Goal: Transaction & Acquisition: Download file/media

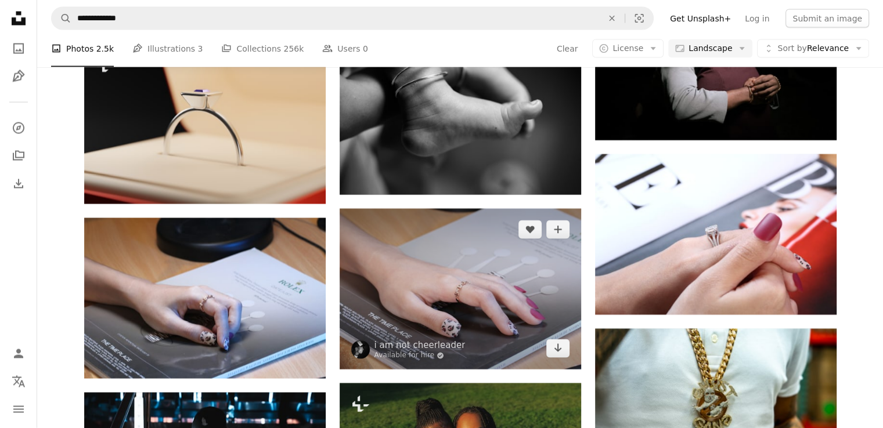
scroll to position [2263, 0]
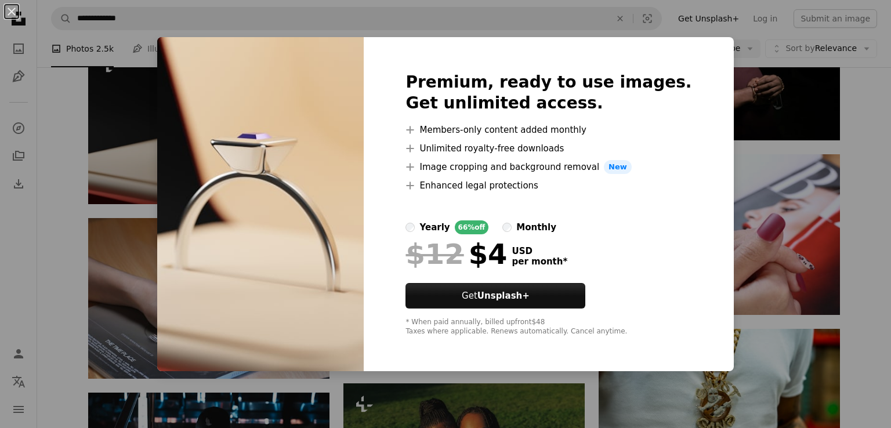
click at [718, 66] on div "An X shape Premium, ready to use images. Get unlimited access. A plus sign Memb…" at bounding box center [445, 214] width 891 height 428
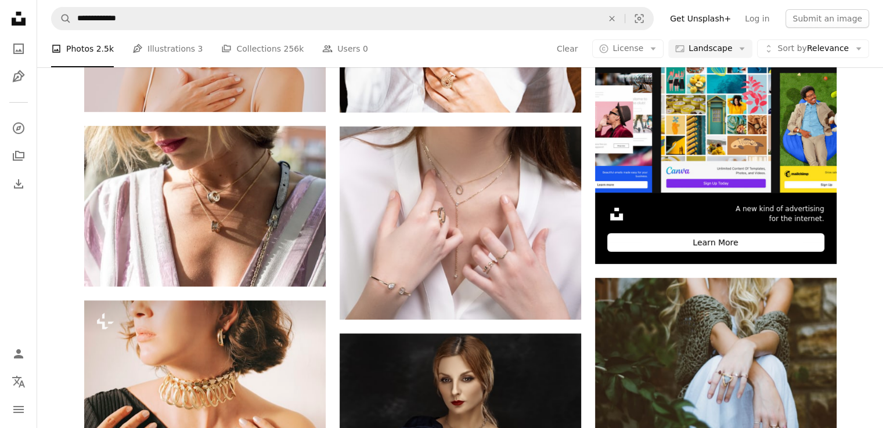
scroll to position [348, 0]
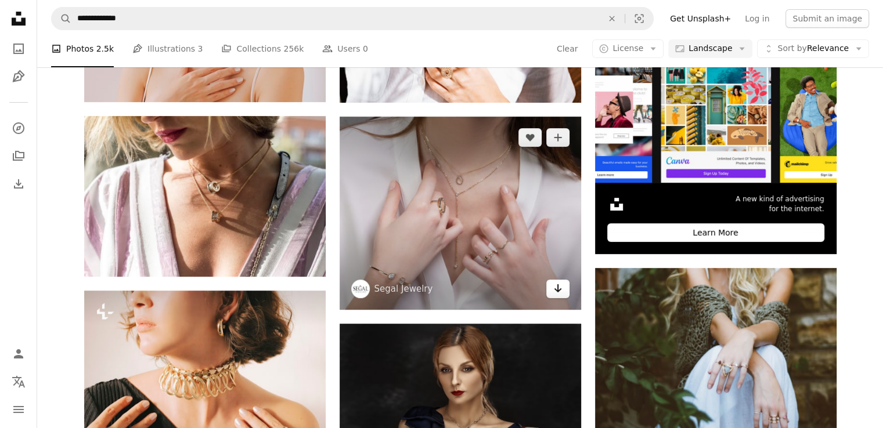
click at [564, 292] on link "Arrow pointing down" at bounding box center [557, 289] width 23 height 19
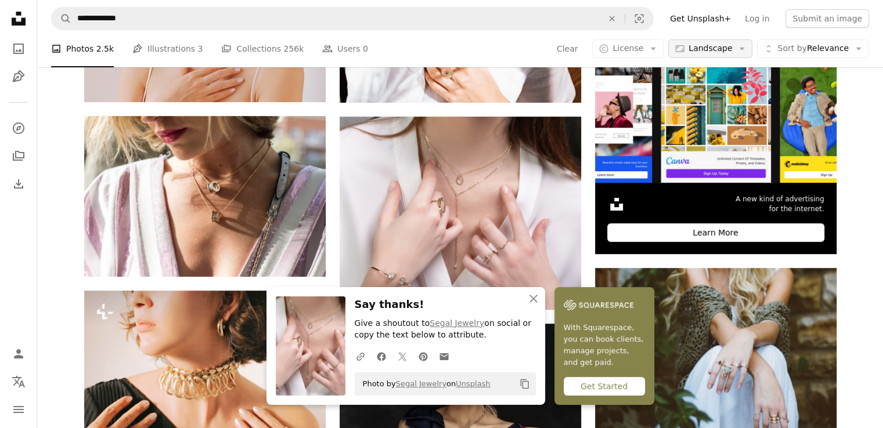
click at [711, 50] on span "Landscape" at bounding box center [710, 49] width 44 height 12
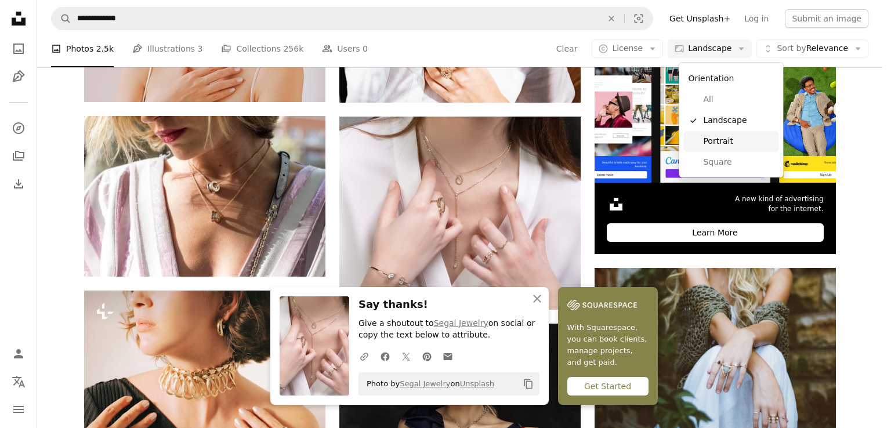
click at [708, 141] on span "Portrait" at bounding box center [738, 142] width 71 height 12
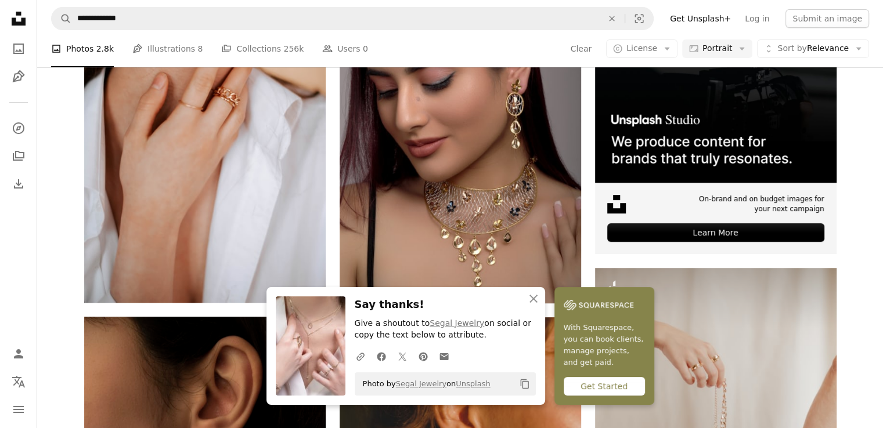
scroll to position [522, 0]
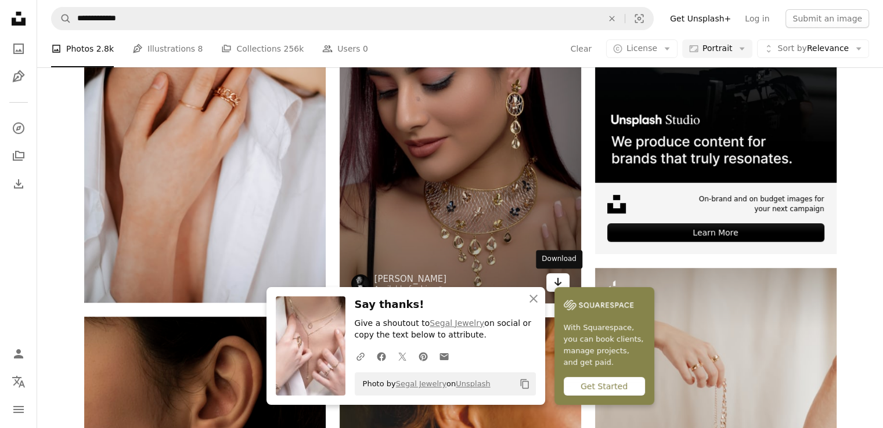
click at [554, 275] on icon "Arrow pointing down" at bounding box center [557, 282] width 9 height 14
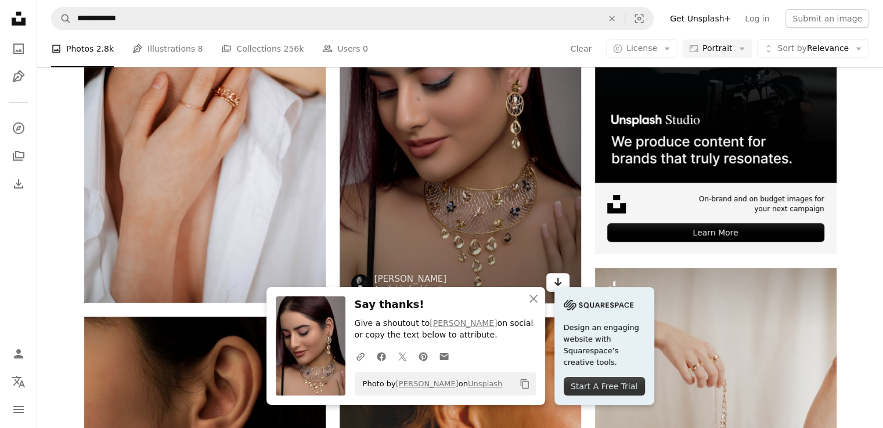
scroll to position [870, 0]
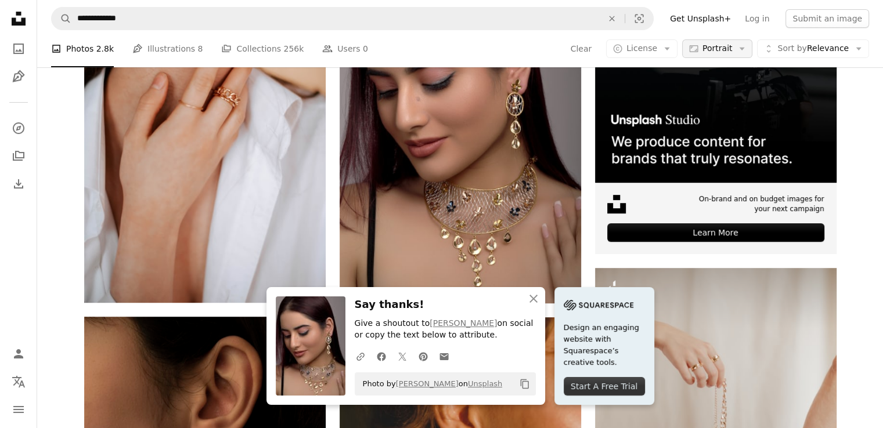
click at [732, 46] on span "Portrait" at bounding box center [717, 49] width 30 height 12
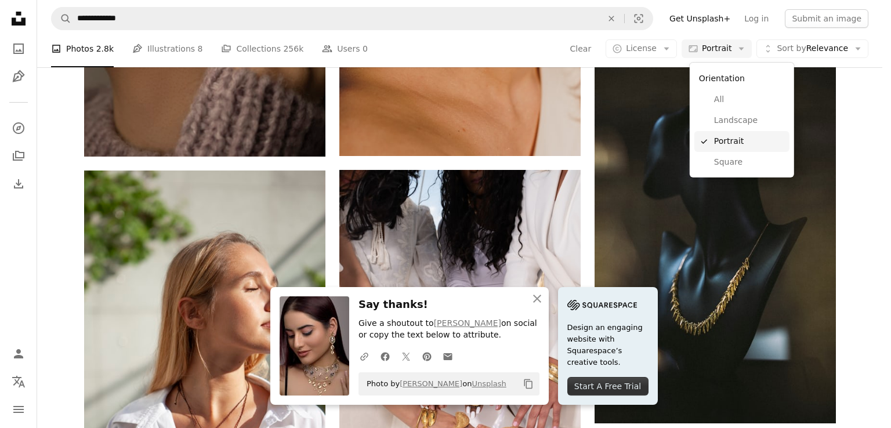
click at [729, 112] on link "Landscape" at bounding box center [742, 120] width 95 height 21
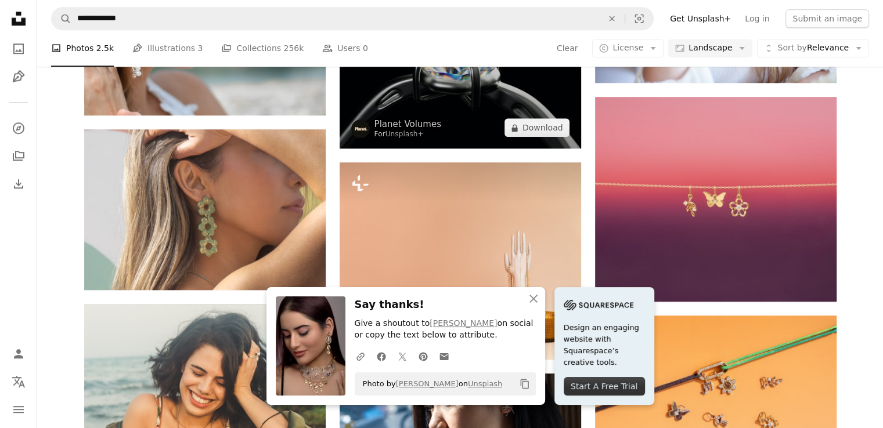
scroll to position [696, 0]
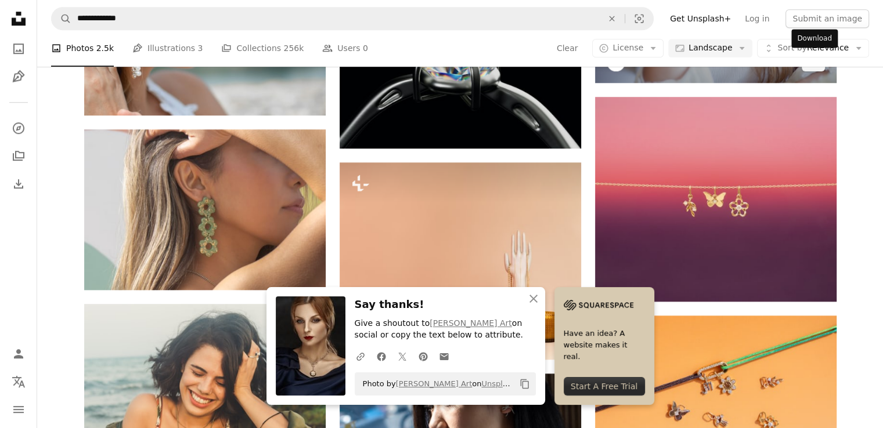
click at [805, 71] on link "Arrow pointing down" at bounding box center [812, 62] width 23 height 19
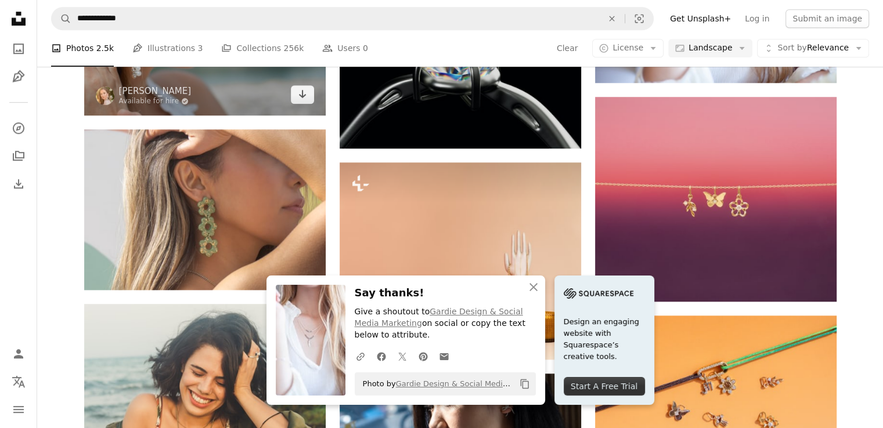
click at [306, 115] on img at bounding box center [204, 35] width 241 height 160
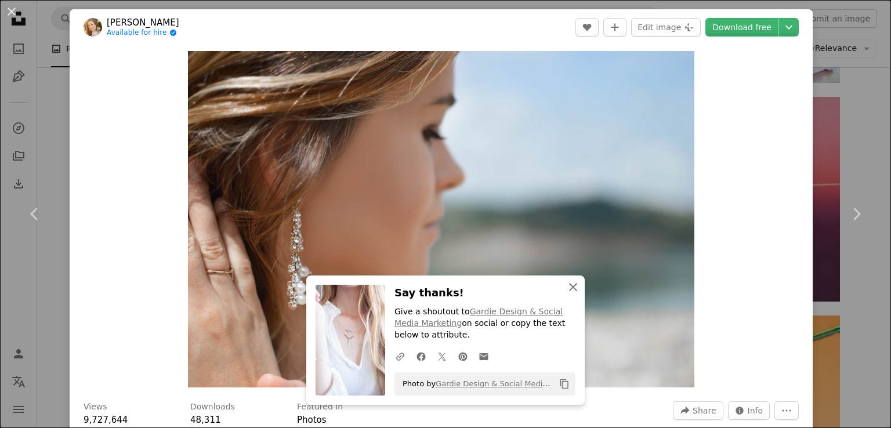
click at [566, 288] on icon "An X shape" at bounding box center [573, 287] width 14 height 14
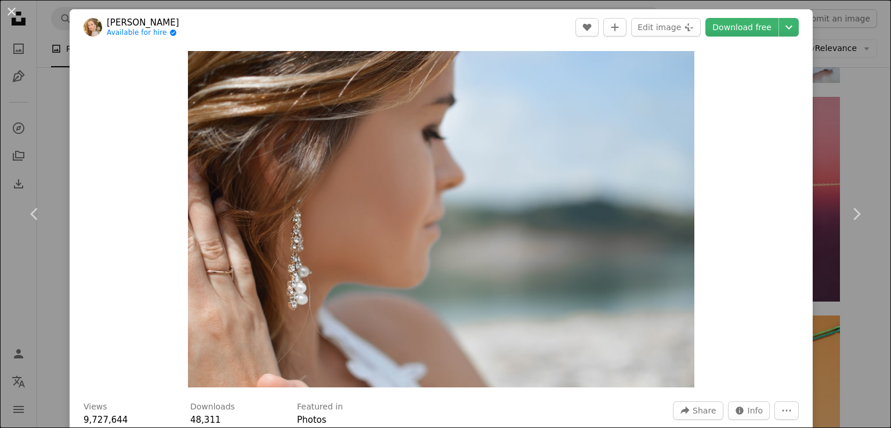
click at [836, 19] on div "An X shape Chevron left Chevron right [PERSON_NAME] Available for hire A checkm…" at bounding box center [445, 214] width 891 height 428
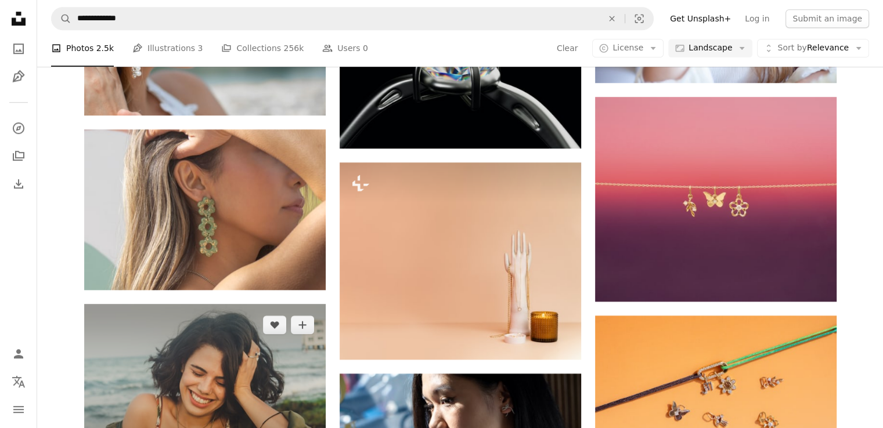
scroll to position [870, 0]
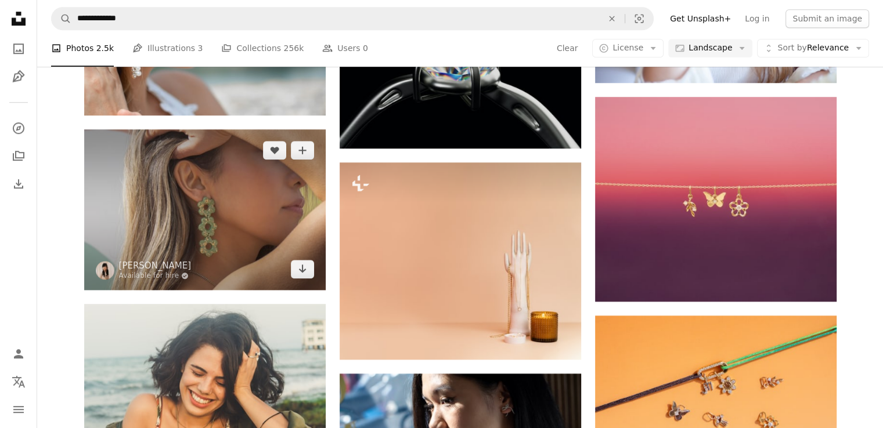
click at [311, 280] on img at bounding box center [204, 209] width 241 height 161
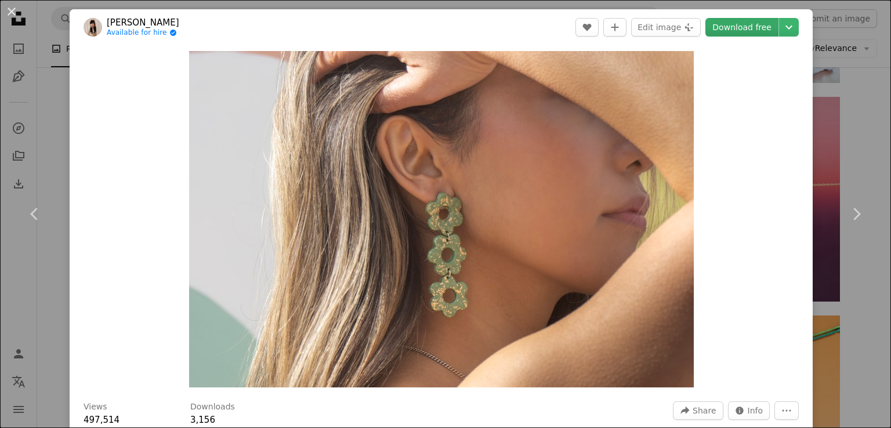
click at [729, 30] on link "Download free" at bounding box center [742, 27] width 73 height 19
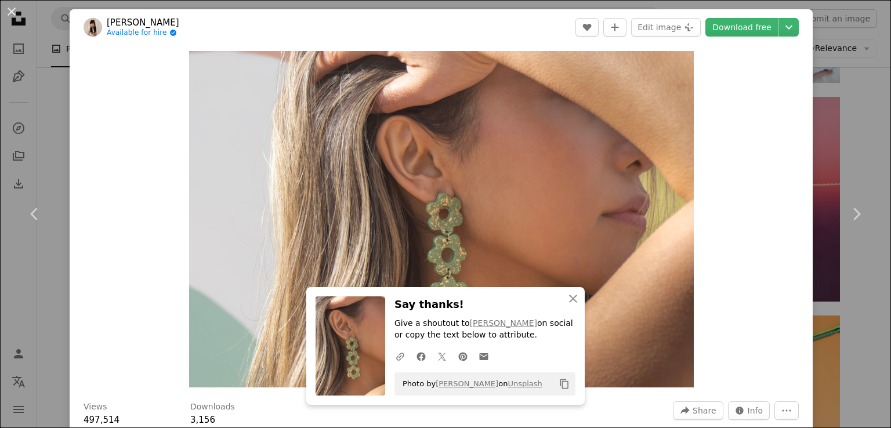
click at [821, 22] on div "An X shape Chevron left Chevron right [PERSON_NAME] N. Available for hire A che…" at bounding box center [445, 214] width 891 height 428
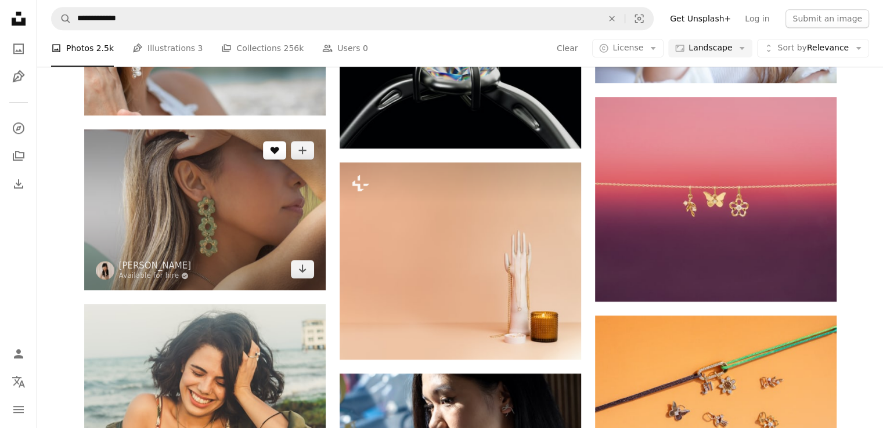
scroll to position [1741, 0]
